Goal: Find specific page/section: Find specific page/section

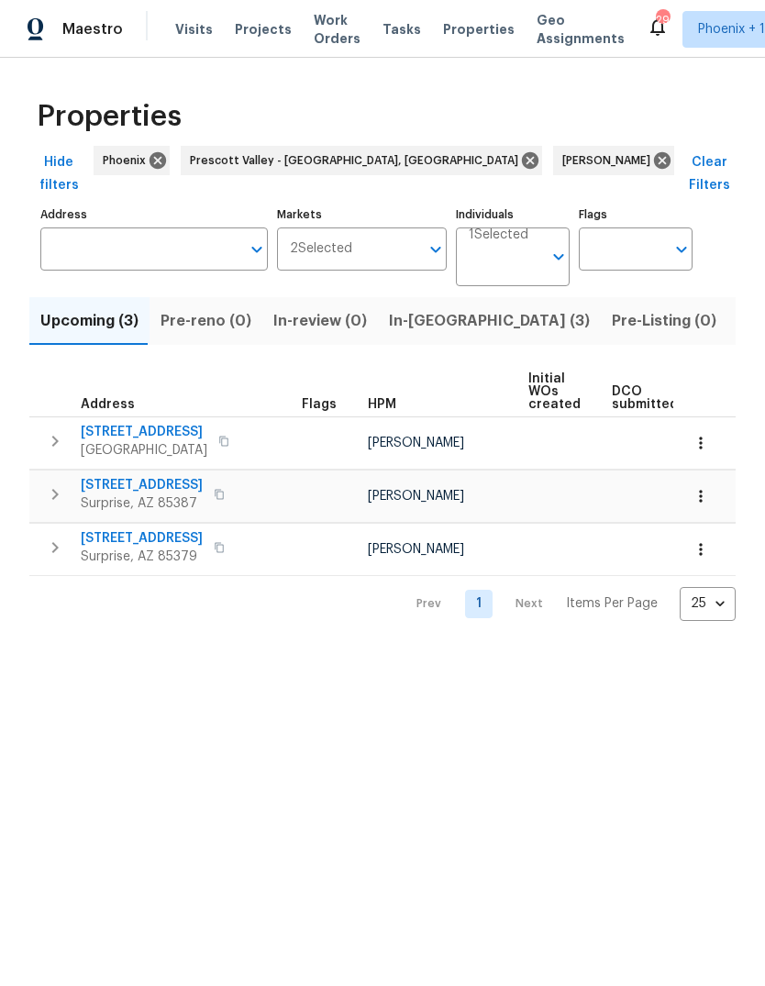
click at [738, 308] on span "Listed (23)" at bounding box center [777, 321] width 78 height 26
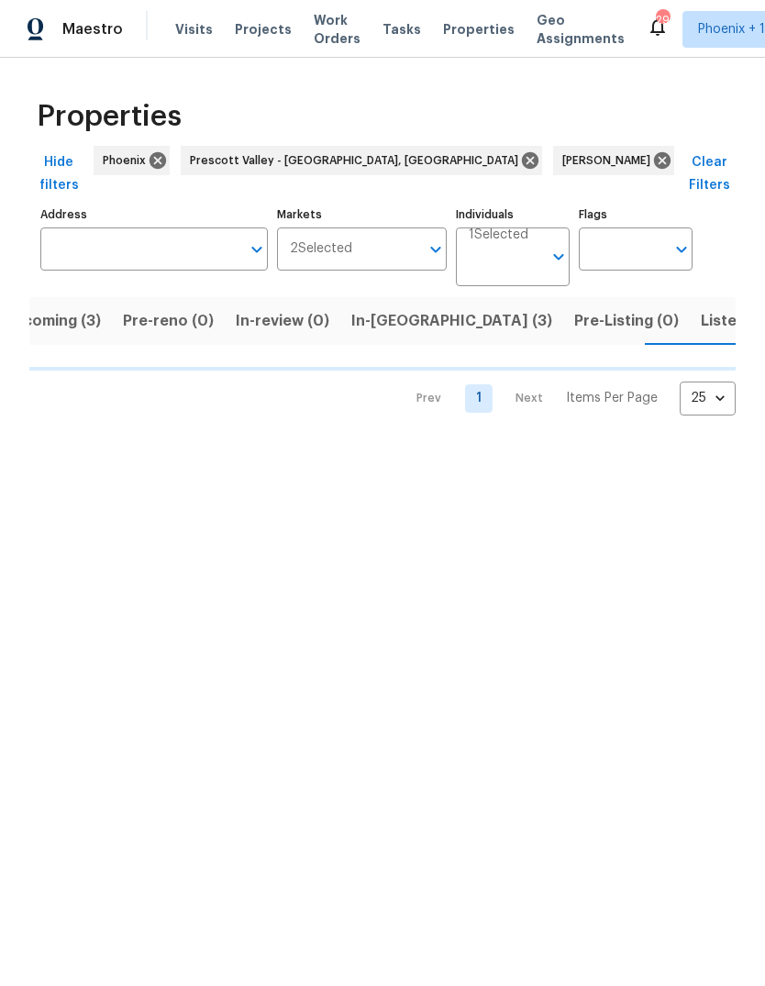
scroll to position [0, 38]
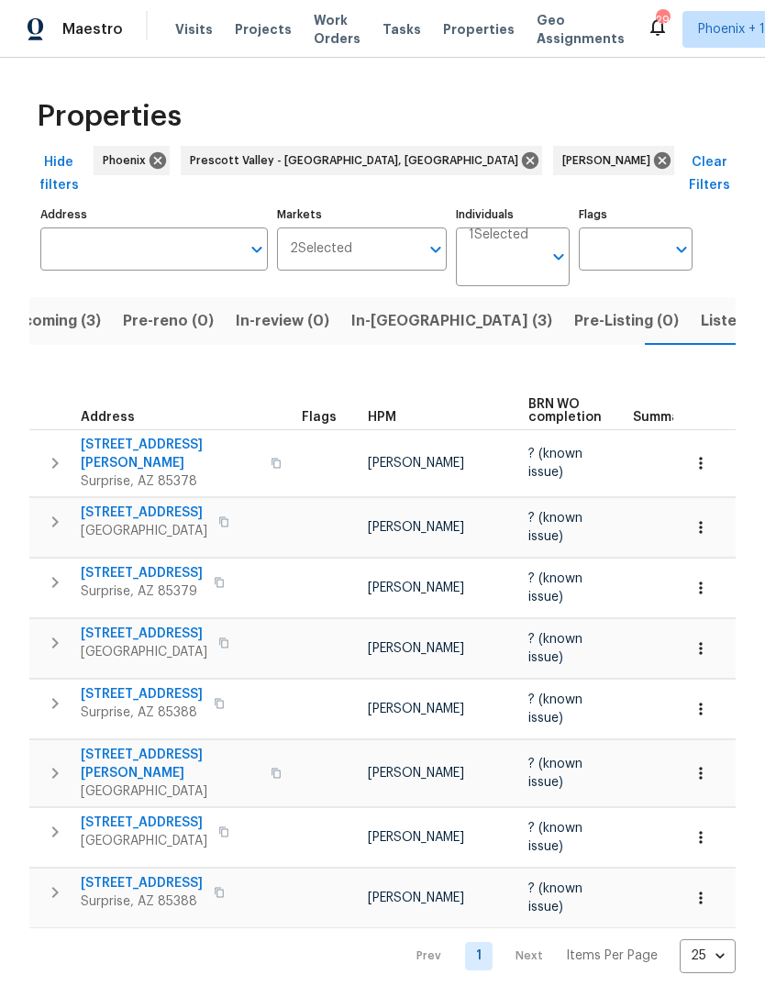
click at [700, 308] on span "Listed (23)" at bounding box center [739, 321] width 78 height 26
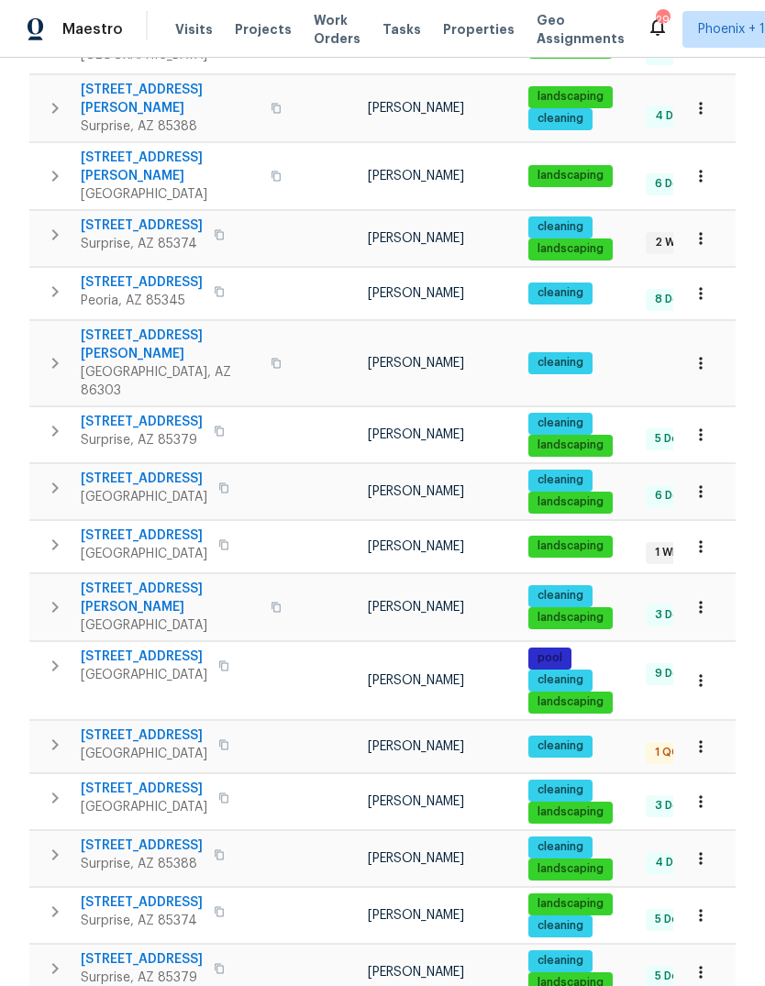
scroll to position [647, 0]
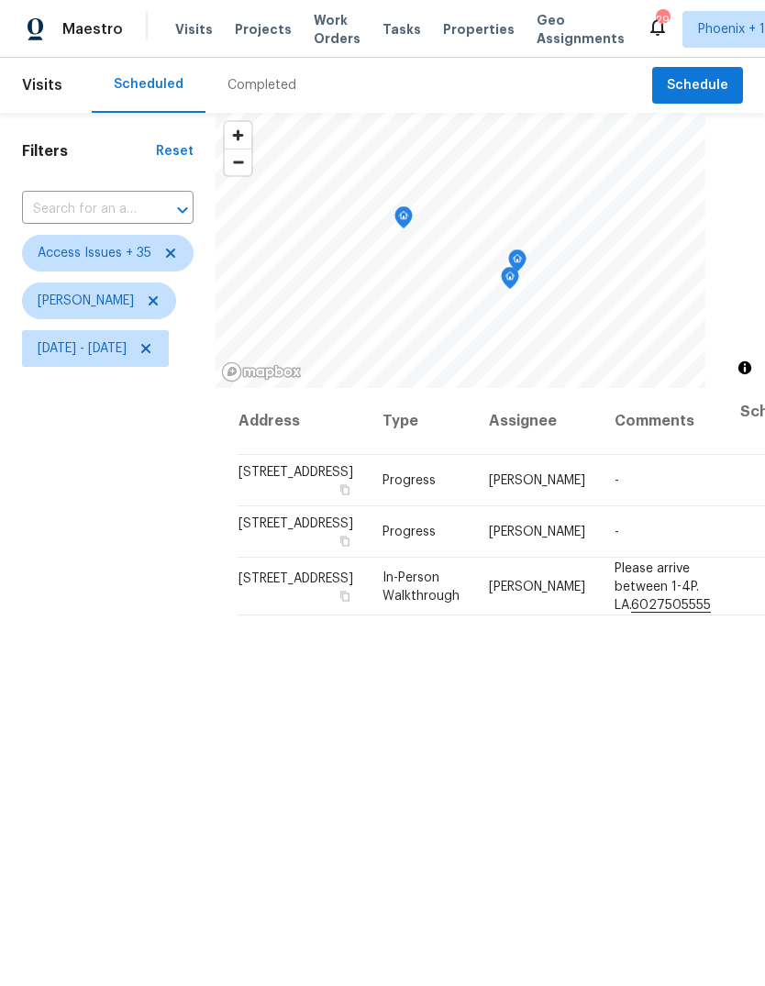
click at [518, 281] on icon "Map marker" at bounding box center [510, 278] width 17 height 21
